Goal: Register for event/course

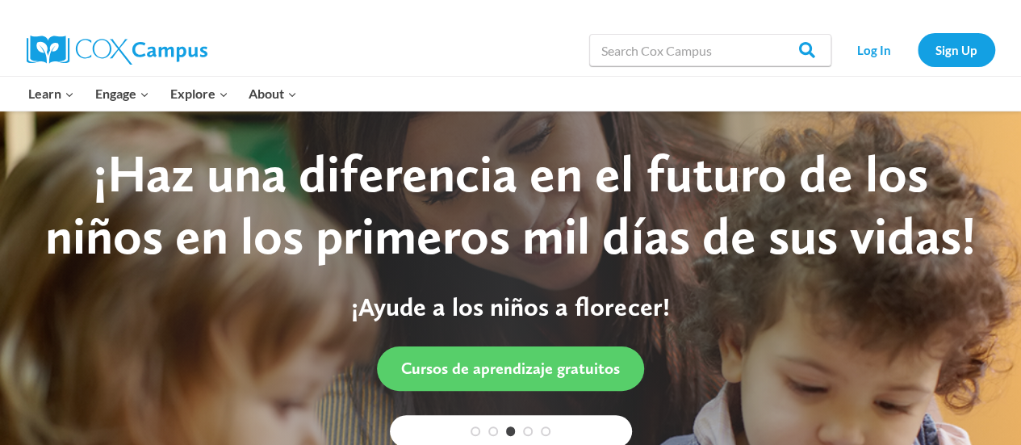
scroll to position [389, 0]
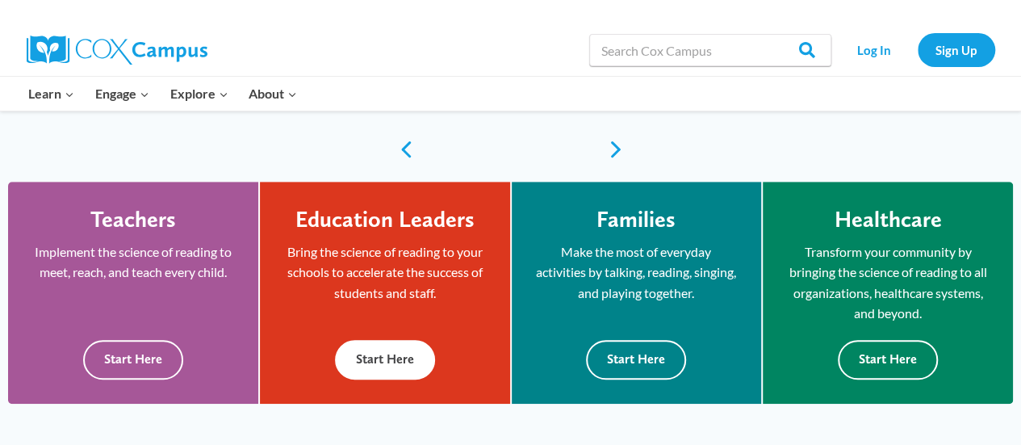
click at [407, 361] on button "Start Here" at bounding box center [385, 360] width 100 height 40
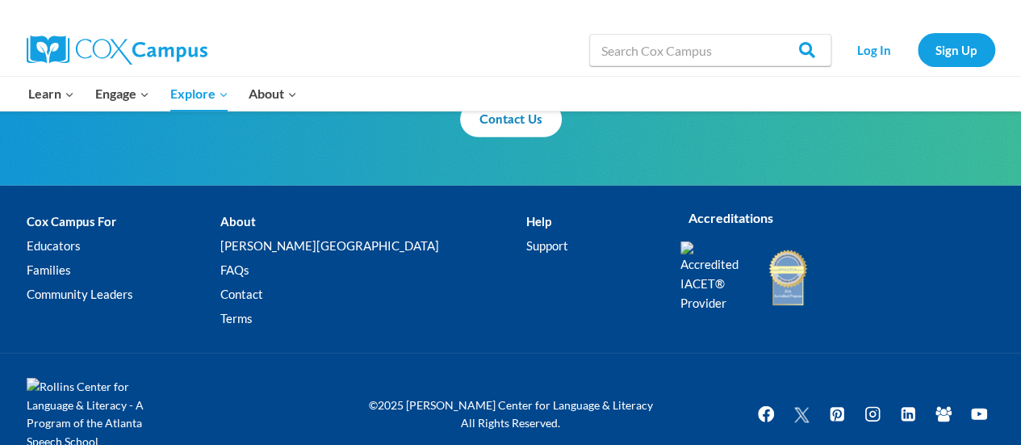
scroll to position [2100, 0]
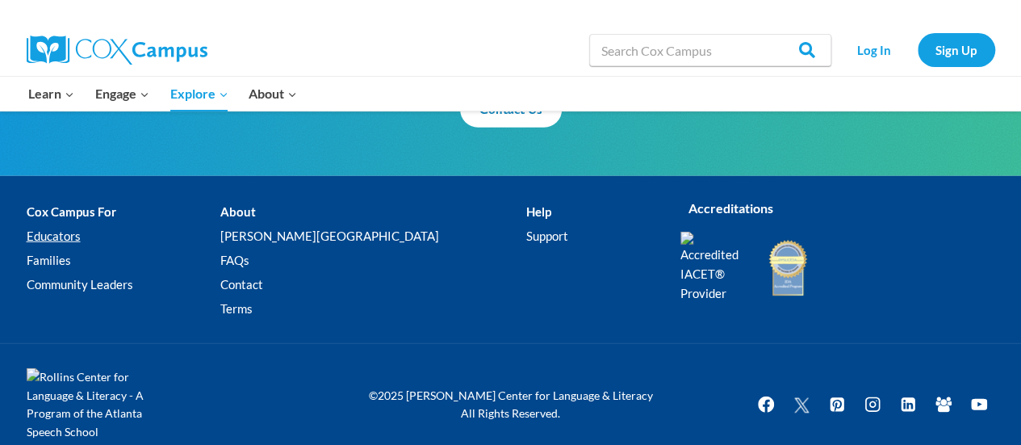
click at [78, 230] on link "Educators" at bounding box center [124, 236] width 194 height 24
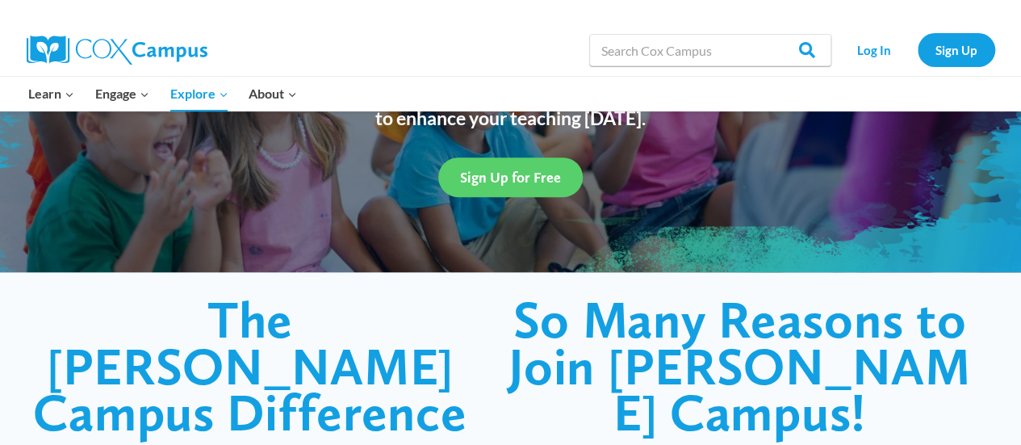
scroll to position [192, 0]
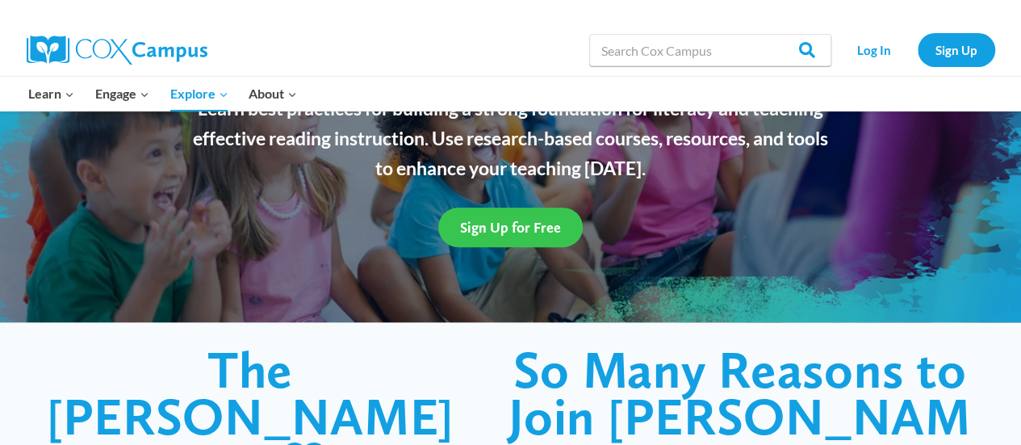
click at [478, 232] on span "Sign Up for Free" at bounding box center [510, 227] width 101 height 17
click at [505, 230] on span "Sign Up for Free" at bounding box center [510, 227] width 101 height 17
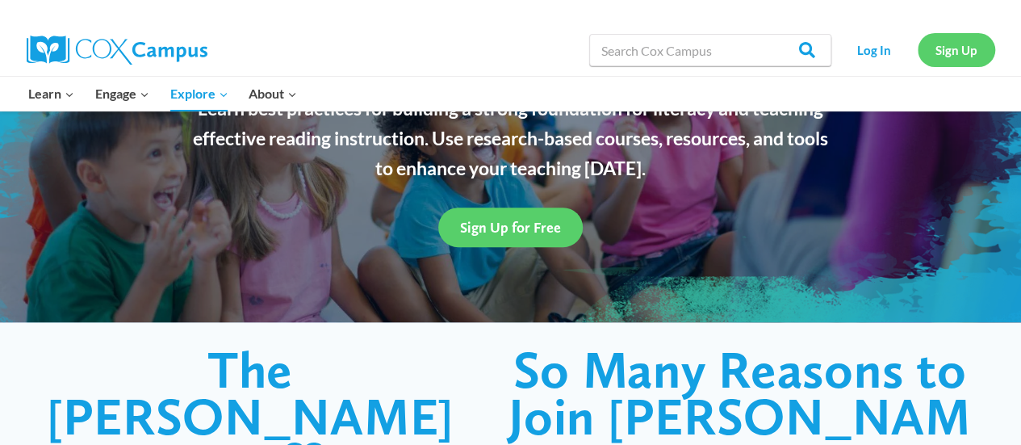
click at [954, 49] on link "Sign Up" at bounding box center [956, 49] width 77 height 33
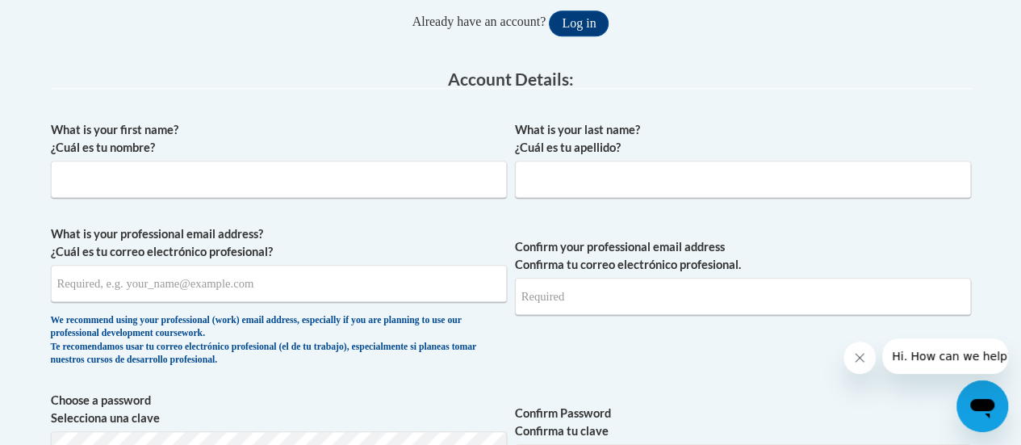
scroll to position [370, 0]
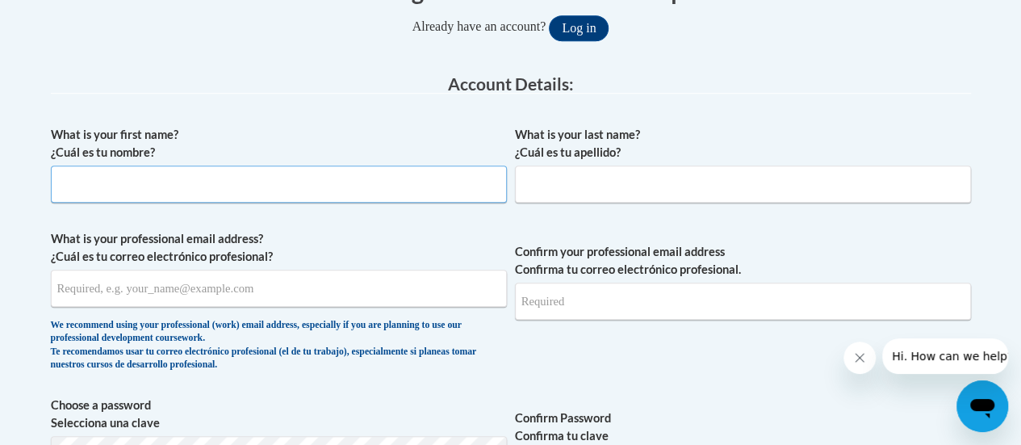
click at [380, 199] on input "What is your first name? ¿Cuál es tu nombre?" at bounding box center [279, 183] width 456 height 37
type input "Alyssa"
click at [583, 184] on input "What is your last name? ¿Cuál es tu apellido?" at bounding box center [743, 183] width 456 height 37
type input "[PERSON_NAME]"
click at [408, 298] on input "What is your professional email address? ¿Cuál es tu correo electrónico profesi…" at bounding box center [279, 288] width 456 height 37
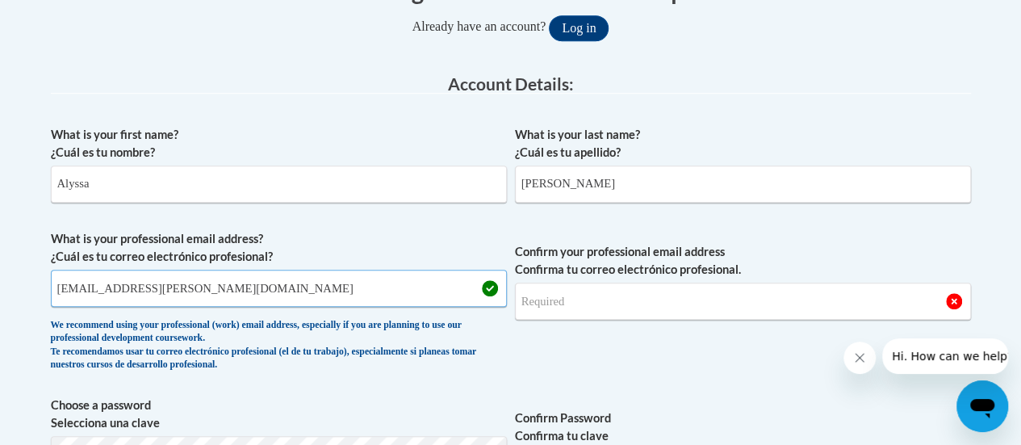
drag, startPoint x: 302, startPoint y: 297, endPoint x: 0, endPoint y: 311, distance: 302.1
type input "Alyssa.Timmer@rusd.org"
click at [638, 299] on input "Confirm your professional email address Confirma tu correo electrónico profesio…" at bounding box center [743, 300] width 456 height 37
type input "Alyssa.Timmer@rusd.org"
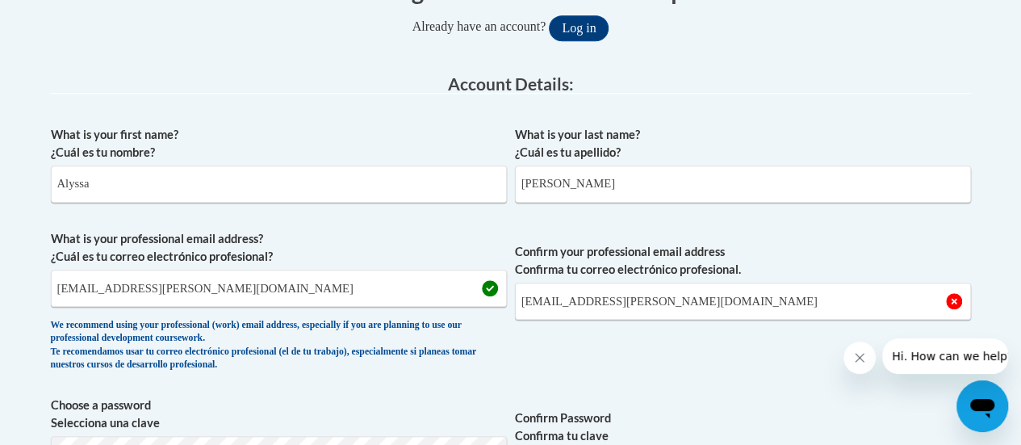
click at [702, 353] on span "Confirm your professional email address Confirma tu correo electrónico profesio…" at bounding box center [743, 304] width 456 height 149
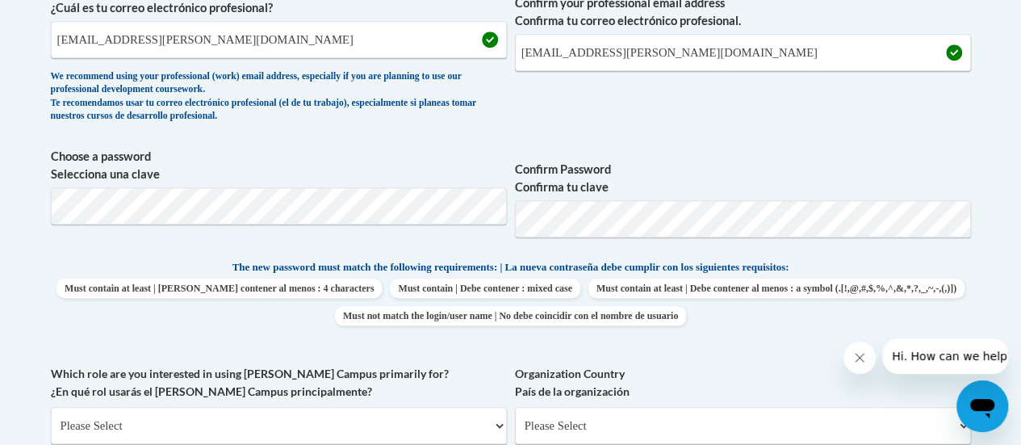
scroll to position [649, 0]
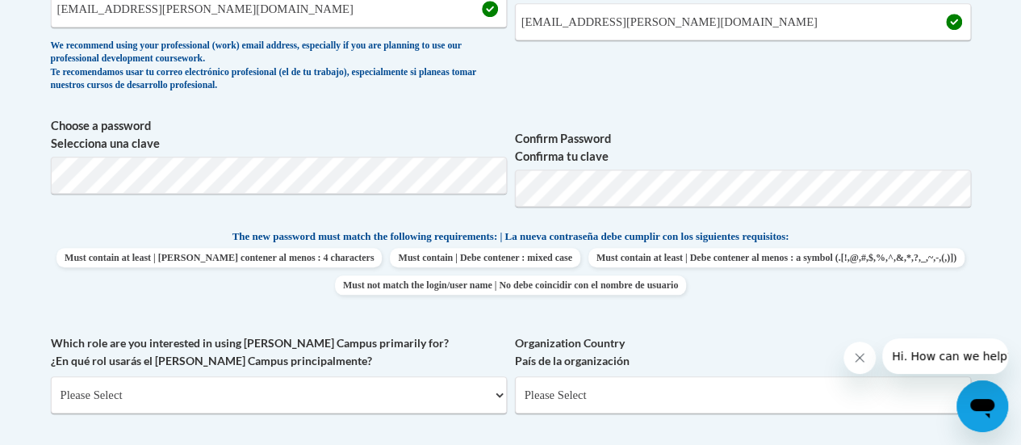
click at [978, 250] on div "Member Registration - All Fields Required Already have an account? Log in Prefe…" at bounding box center [511, 315] width 944 height 1273
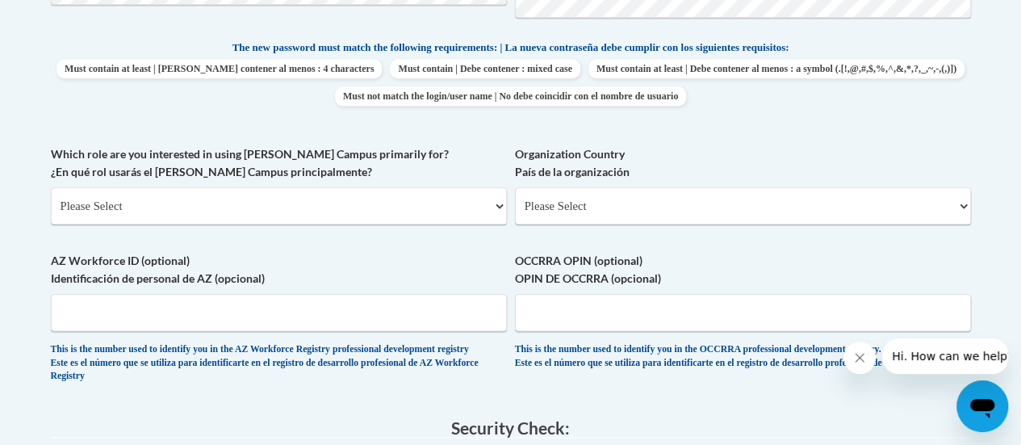
scroll to position [839, 0]
click at [478, 203] on select "Please Select College/University | Colegio/Universidad Community/Nonprofit Part…" at bounding box center [279, 204] width 456 height 37
select select "fbf2d438-af2f-41f8-98f1-81c410e29de3"
click at [51, 186] on select "Please Select College/University | Colegio/Universidad Community/Nonprofit Part…" at bounding box center [279, 204] width 456 height 37
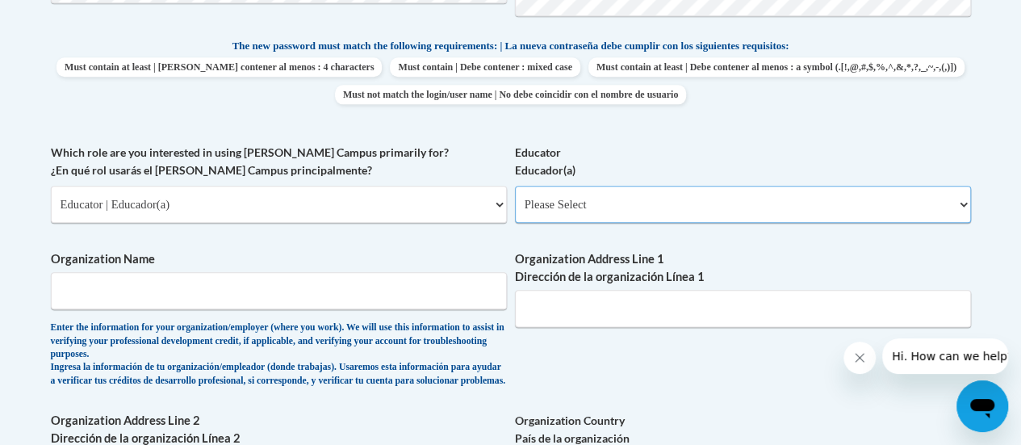
click at [604, 191] on select "Please Select Early Learning/Daycare Teacher/Family Home Care Provider | Maestr…" at bounding box center [743, 204] width 456 height 37
select select "11a86997-7122-4e2e-80c7-11975180ece4"
click at [515, 186] on select "Please Select Early Learning/Daycare Teacher/Family Home Care Provider | Maestr…" at bounding box center [743, 204] width 456 height 37
click at [424, 296] on input "Organization Name" at bounding box center [279, 290] width 456 height 37
click at [604, 315] on input "Organization Address Line 1 Dirección de la organización Línea 1" at bounding box center [743, 308] width 456 height 37
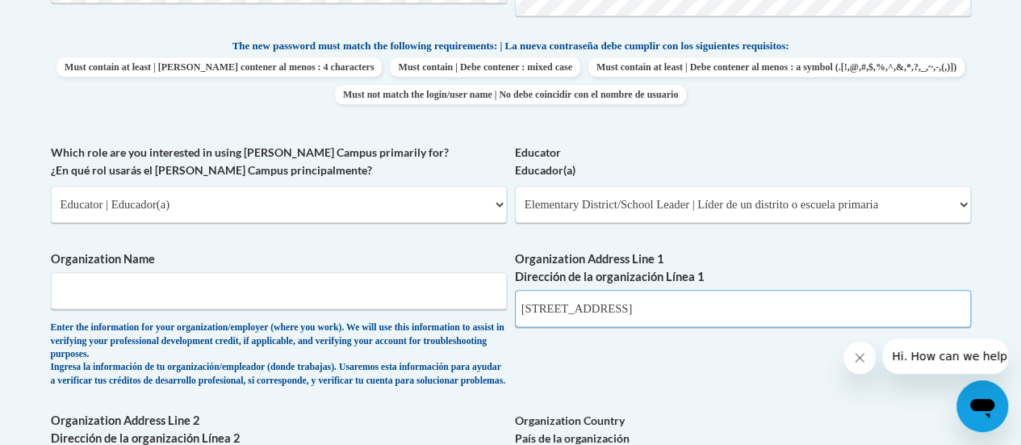
type input "2700 Yout st"
click at [444, 280] on input "Organization Name" at bounding box center [279, 290] width 456 height 37
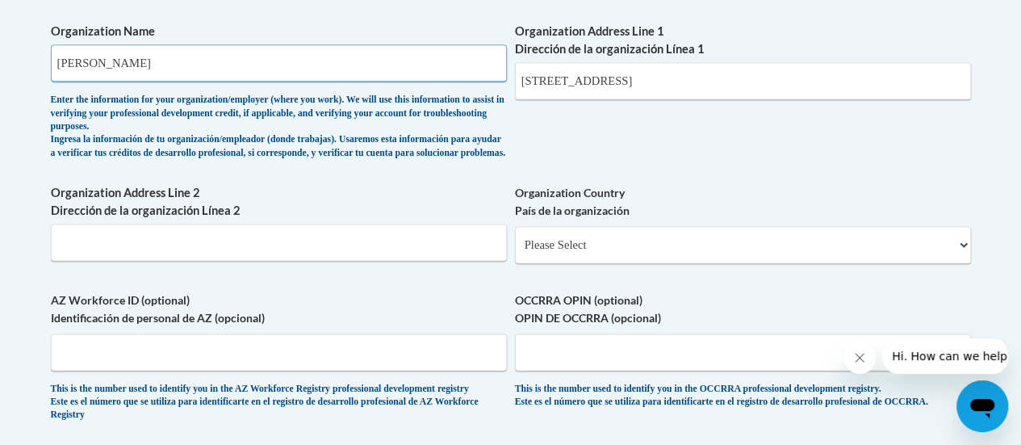
scroll to position [1108, 0]
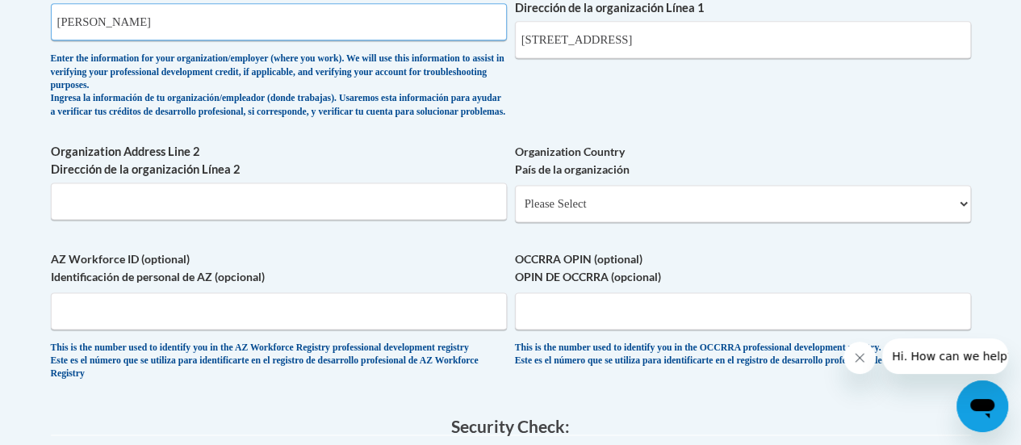
type input "Wadewitz"
click at [684, 217] on select "Please Select United States | Estados Unidos Outside of the United States | Fue…" at bounding box center [743, 203] width 456 height 37
select select "ad49bcad-a171-4b2e-b99c-48b446064914"
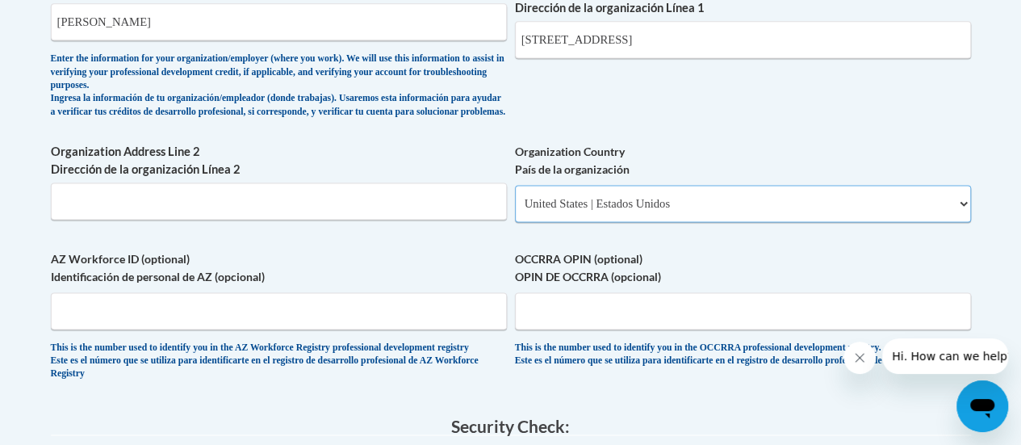
click at [515, 197] on select "Please Select United States | Estados Unidos Outside of the United States | Fue…" at bounding box center [743, 203] width 456 height 37
select select
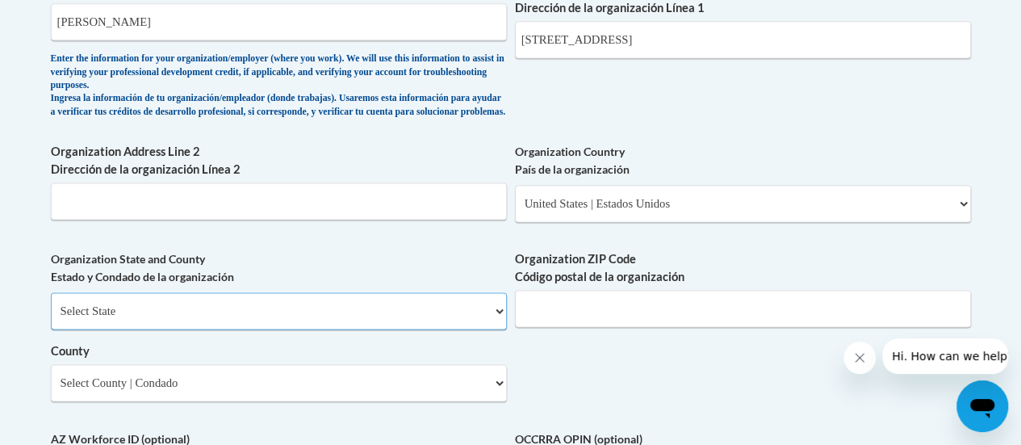
click at [412, 323] on select "Select State Alabama Alaska Arizona Arkansas California Colorado Connecticut De…" at bounding box center [279, 310] width 456 height 37
select select "Wisconsin"
click at [51, 304] on select "Select State Alabama Alaska Arizona Arkansas California Colorado Connecticut De…" at bounding box center [279, 310] width 456 height 37
click at [434, 394] on select "Select County Adams Ashland Barron Bayfield Brown Buffalo Burnett Calumet Chipp…" at bounding box center [279, 382] width 456 height 37
select select "Racine"
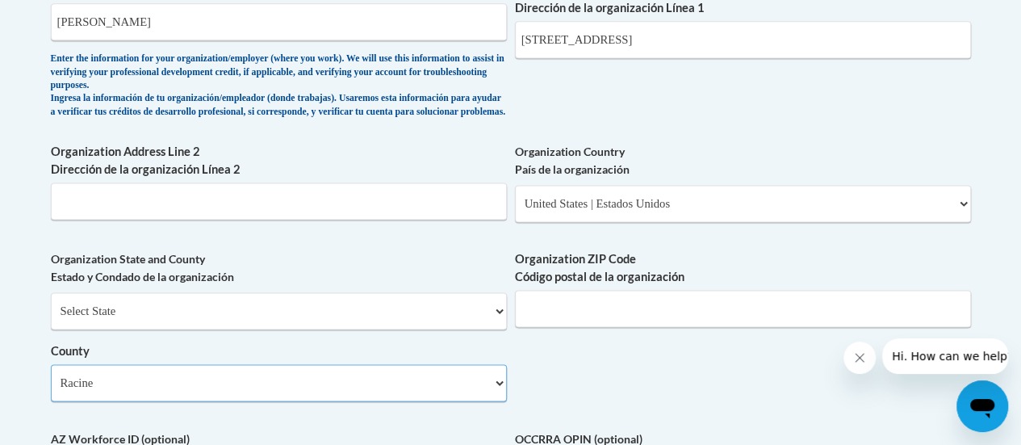
click at [51, 376] on select "Select County Adams Ashland Barron Bayfield Brown Buffalo Burnett Calumet Chipp…" at bounding box center [279, 382] width 456 height 37
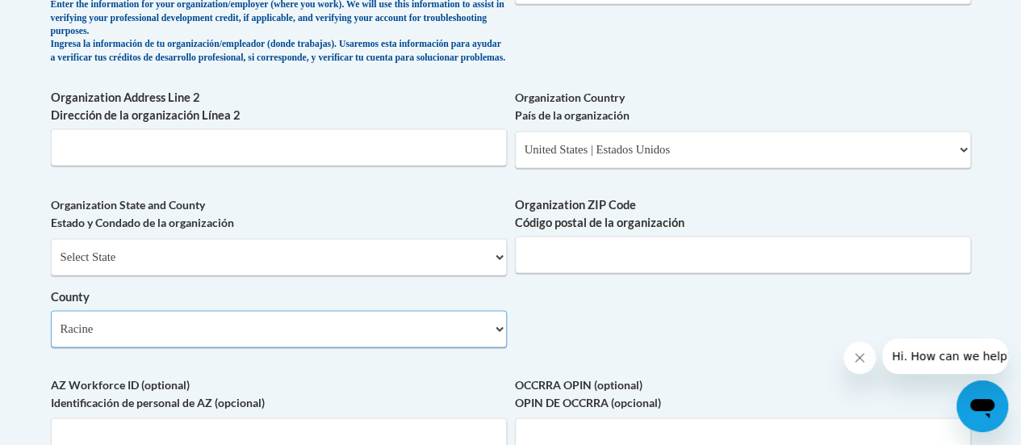
scroll to position [1177, 0]
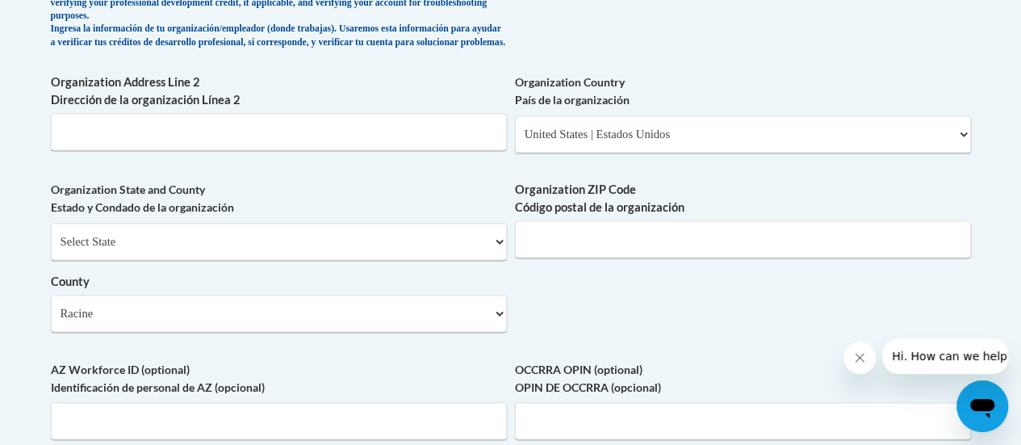
click at [587, 270] on div "Organization ZIP Code Código postal de la organización" at bounding box center [743, 225] width 456 height 89
click at [596, 236] on input "Organization ZIP Code Código postal de la organización" at bounding box center [743, 238] width 456 height 37
type input "53404"
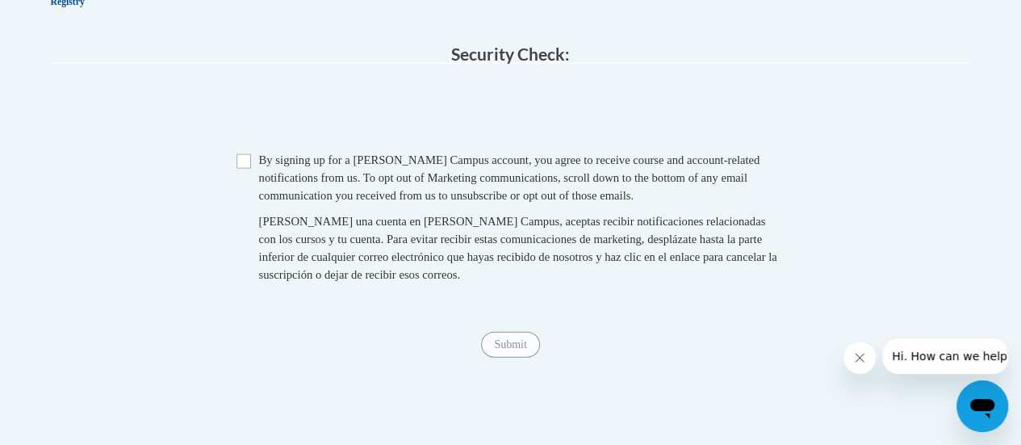
scroll to position [1633, 0]
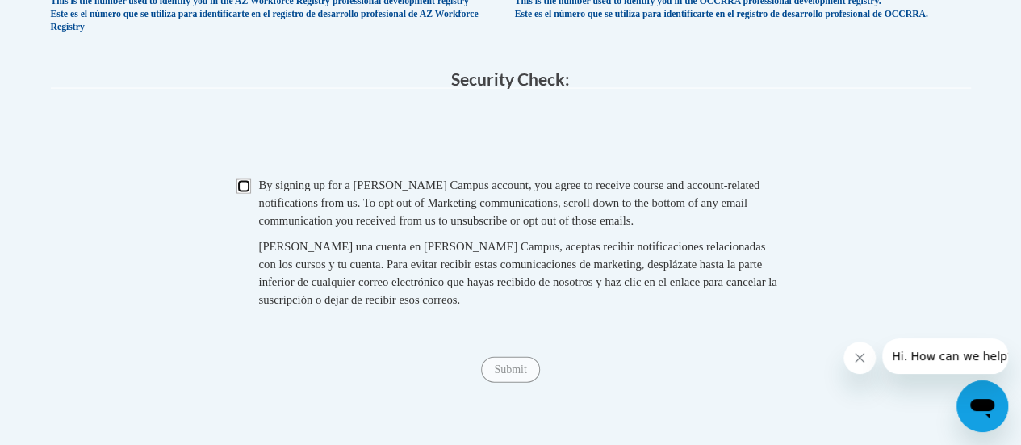
click at [240, 194] on input "Checkbox" at bounding box center [243, 186] width 15 height 15
checkbox input "true"
click at [515, 383] on input "Submit" at bounding box center [510, 370] width 58 height 26
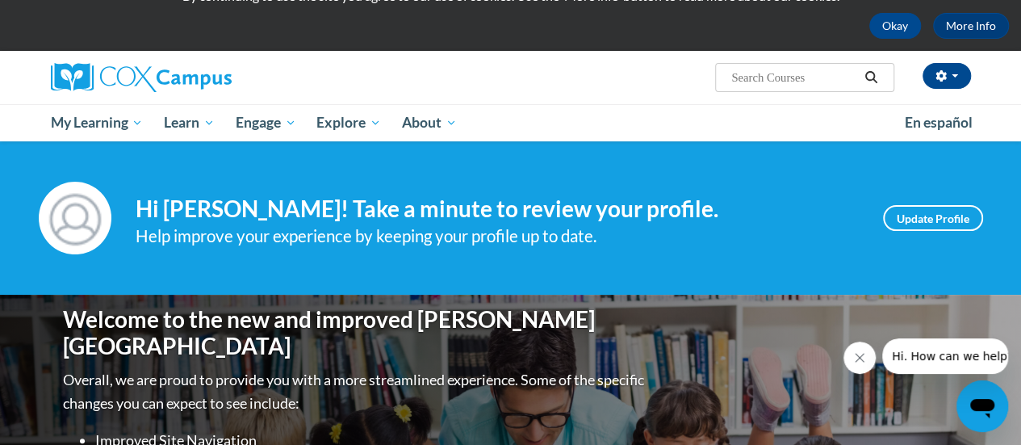
scroll to position [66, 0]
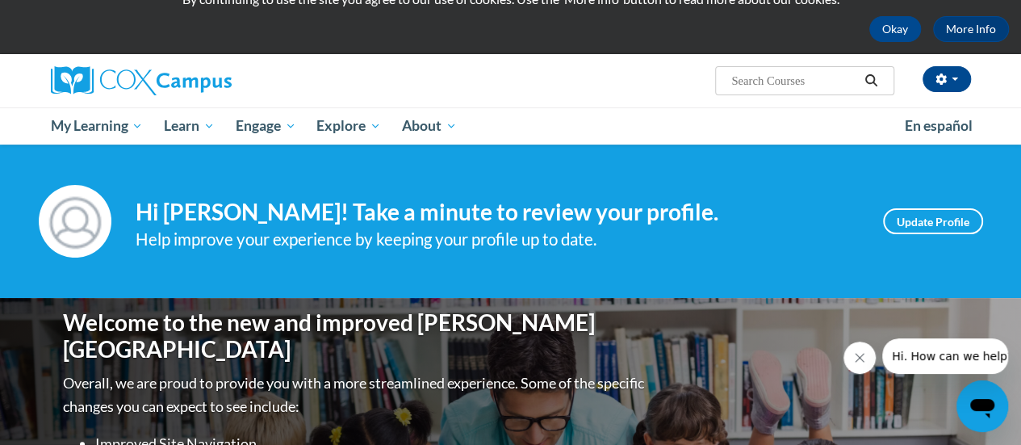
click at [750, 84] on input "Search..." at bounding box center [794, 80] width 129 height 19
type input "oral language"
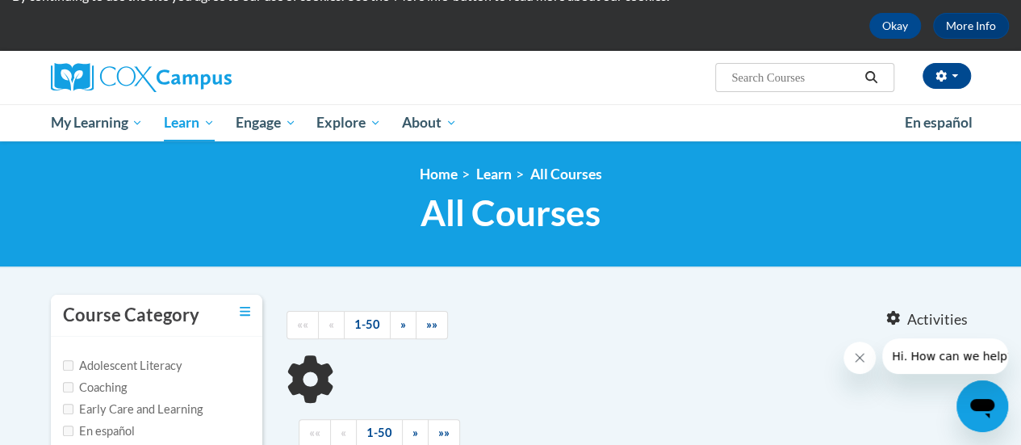
type input "oral language"
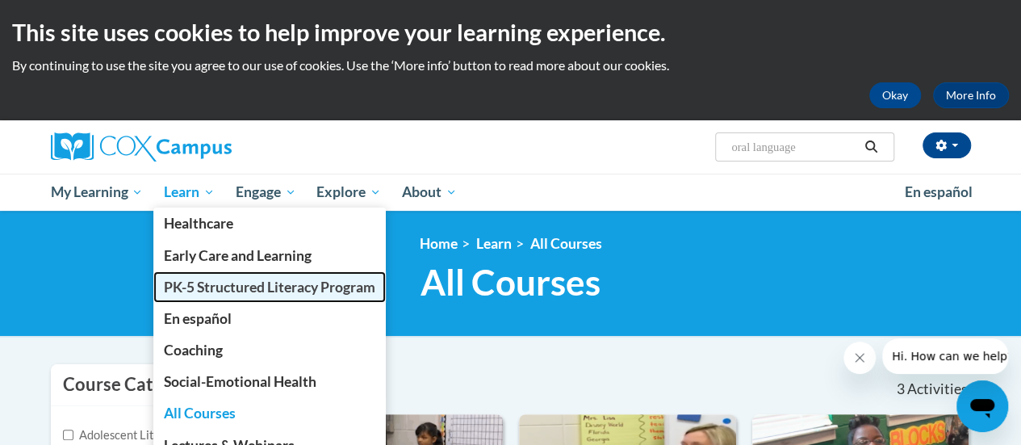
click at [219, 278] on span "PK-5 Structured Literacy Program" at bounding box center [269, 286] width 211 height 17
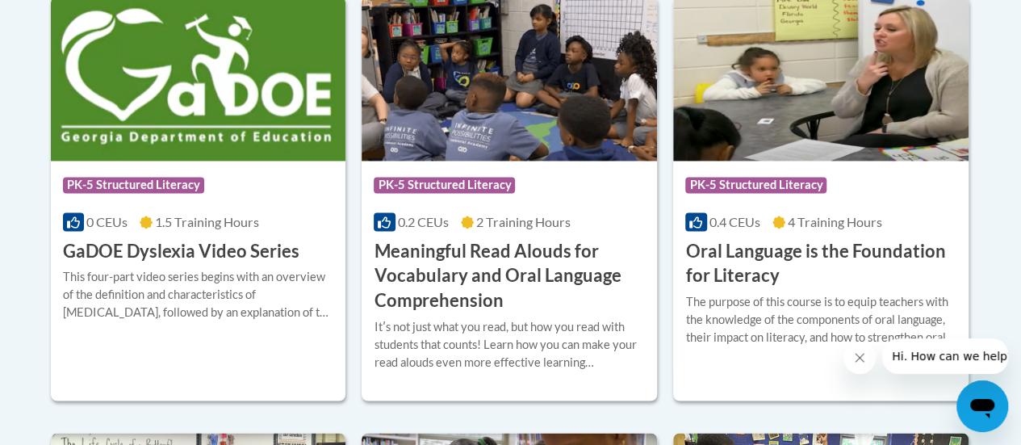
scroll to position [1170, 0]
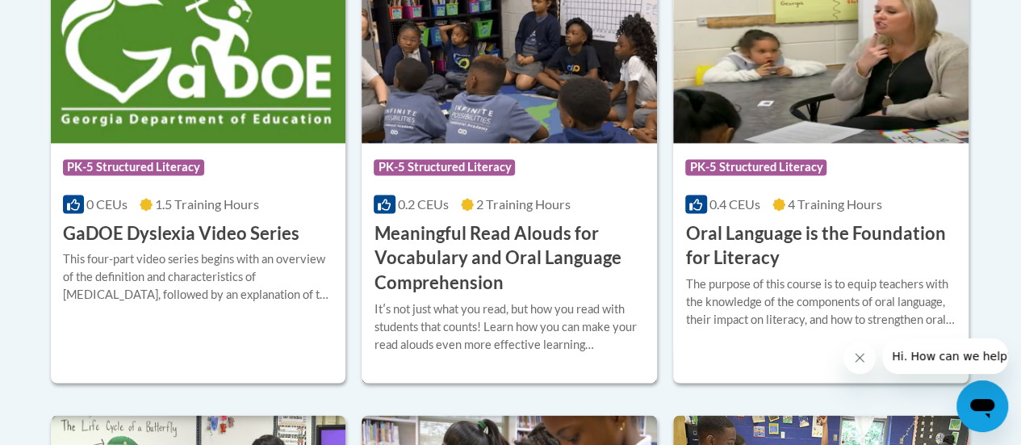
click at [525, 112] on img at bounding box center [509, 60] width 295 height 165
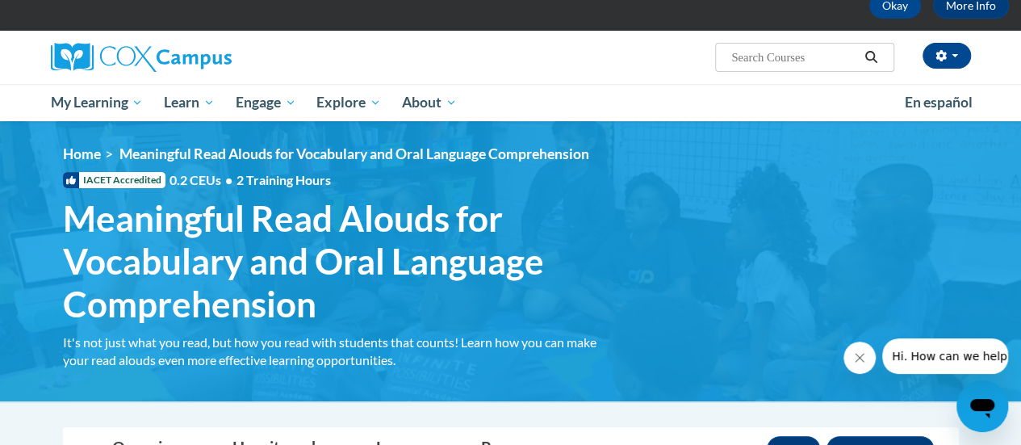
scroll to position [83, 0]
